Goal: Navigation & Orientation: Understand site structure

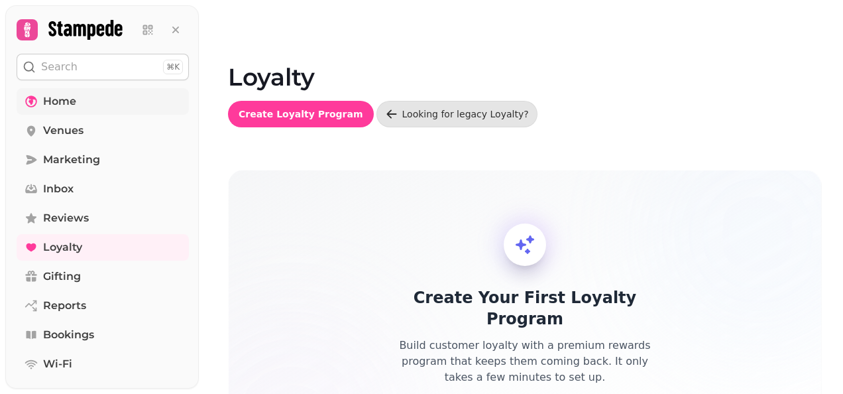
click at [67, 94] on span "Home" at bounding box center [59, 101] width 33 height 16
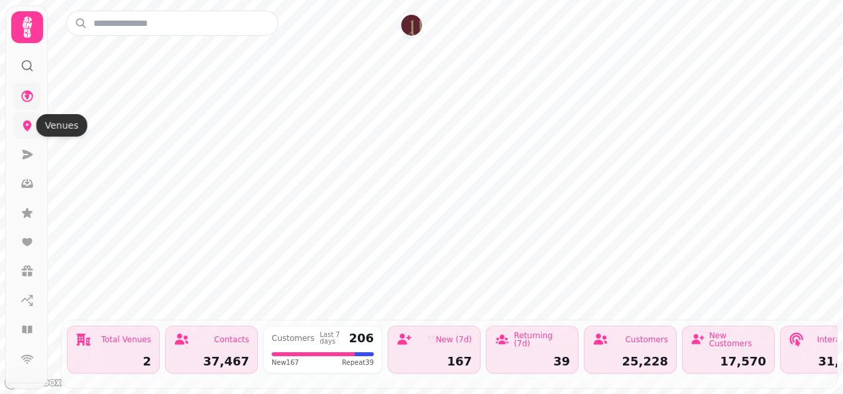
click at [29, 126] on icon at bounding box center [27, 126] width 9 height 11
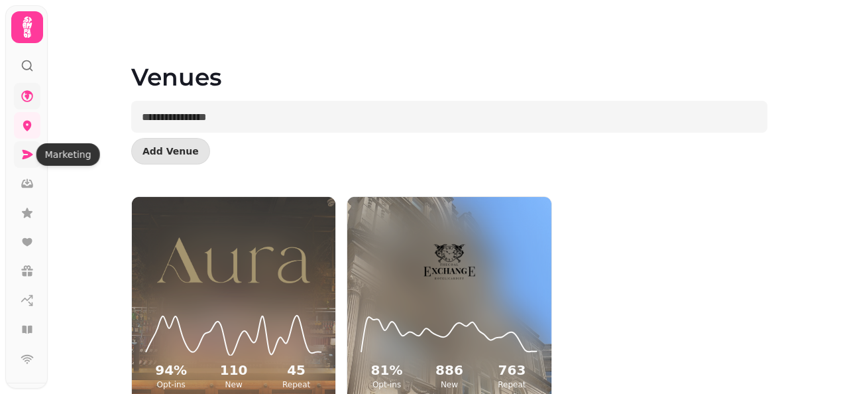
click at [27, 150] on icon at bounding box center [27, 154] width 13 height 13
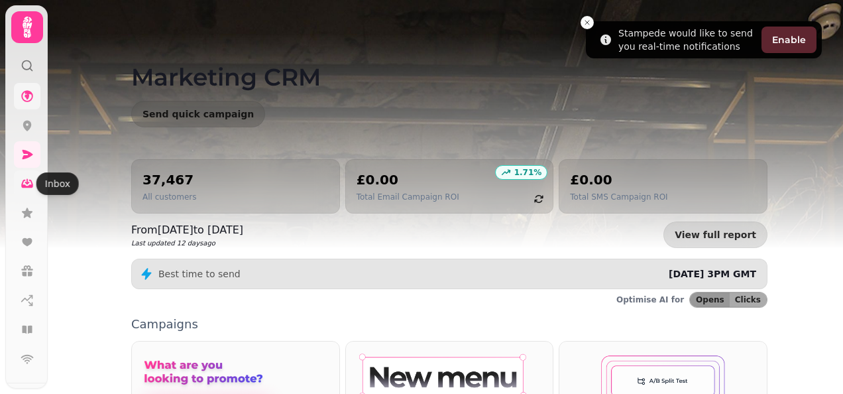
click at [21, 184] on icon at bounding box center [27, 184] width 12 height 9
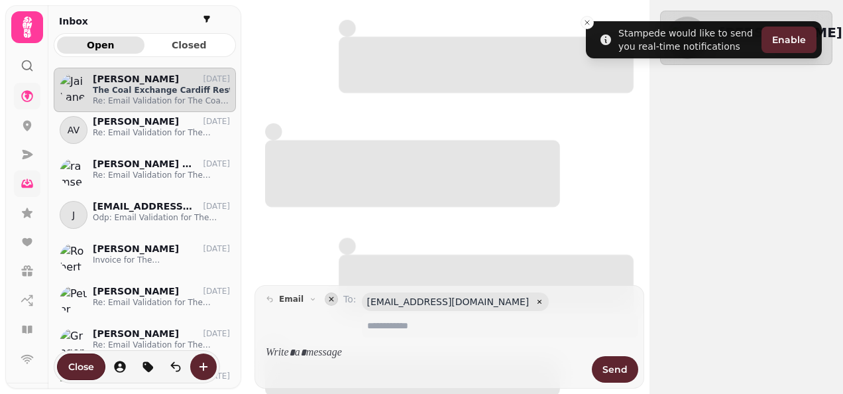
scroll to position [305, 172]
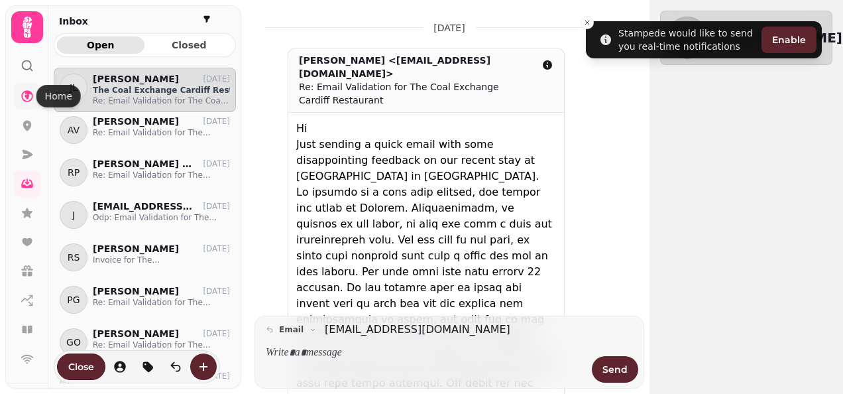
click at [27, 91] on icon at bounding box center [27, 96] width 12 height 12
